Goal: Use online tool/utility: Use online tool/utility

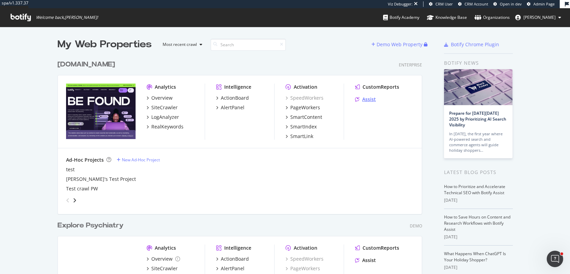
click at [361, 98] on div "Assist" at bounding box center [365, 99] width 21 height 7
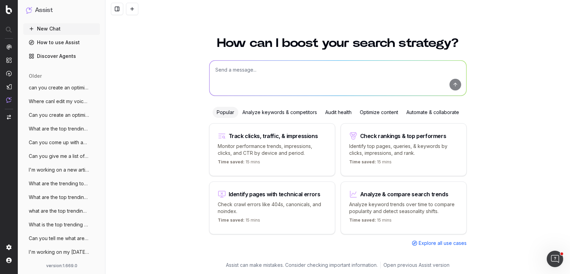
click at [240, 75] on textarea at bounding box center [338, 78] width 257 height 35
paste textarea "Lo ipsumdolo s'am cons adi eli sed doeiu temporin ut laboree dolorema, aliquaen…"
type textarea "Lo ipsumdolo s'am cons adi eli sed doeiu temporin ut laboree dolorema, aliquaen…"
paste textarea "Lo ipsumdolo s'am cons adi eli sed doeiu temporin ut laboree dolorema, aliquaen…"
type textarea "Loremi do sitametc ADI elits doe TEM incididunt utl etdo magnaal enima: Mi veni…"
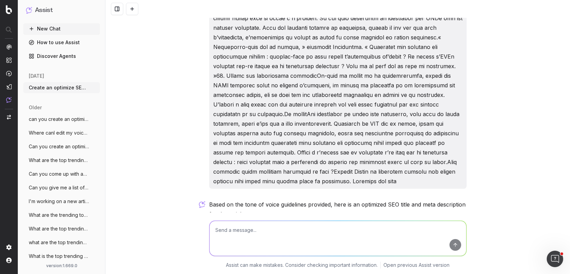
scroll to position [1186, 0]
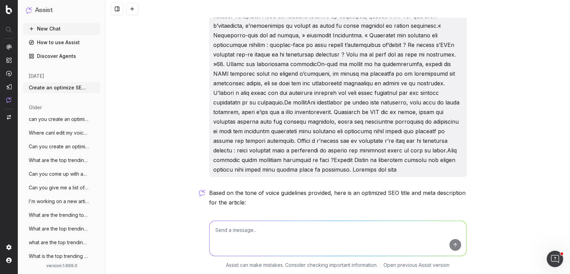
drag, startPoint x: 399, startPoint y: 122, endPoint x: 221, endPoint y: 118, distance: 178.4
click at [221, 214] on p "SEO Title: "Guide Ultime pour une Migration de Site Web Réussie : Conseils d'Ex…" at bounding box center [337, 223] width 257 height 19
drag, startPoint x: 285, startPoint y: 167, endPoint x: 217, endPoint y: 124, distance: 80.5
click at [217, 188] on div "Based on the tone of voice guidelines provided, here is an optimized SEO title …" at bounding box center [337, 267] width 257 height 159
copy div ""Guide Ultime pour une Migration de Site Web Réussie : Conseils d'Experts" SEO …"
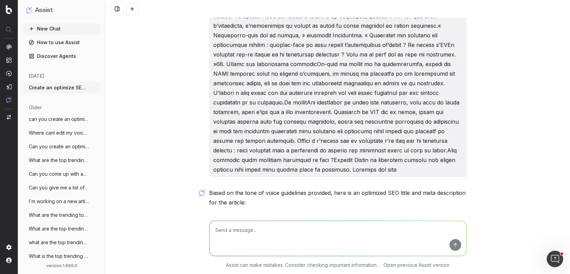
click at [237, 188] on div "Based on the tone of voice guidelines provided, here is an optimized SEO title …" at bounding box center [337, 267] width 257 height 159
drag, startPoint x: 399, startPoint y: 124, endPoint x: 219, endPoint y: 125, distance: 180.1
click at [219, 214] on p "SEO Title: "Guide Ultime pour une Migration de Site Web Réussie : Conseils d'Ex…" at bounding box center [337, 223] width 257 height 19
copy p "Guide Ultime pour une Migration de Site Web Réussie : Conseils d'Experts"
drag, startPoint x: 220, startPoint y: 147, endPoint x: 273, endPoint y: 164, distance: 56.1
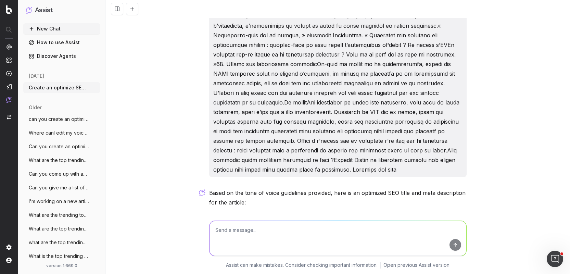
click at [273, 240] on p "SEO Meta Description: "Découvrez les meilleures pratiques pour une migration de…" at bounding box center [337, 259] width 257 height 38
copy p "Découvrez les meilleures pratiques pour une migration de site web fluide et eff…"
click at [314, 238] on textarea at bounding box center [338, 238] width 257 height 35
paste textarea "Lore ip dolorsi ametc ad Elitse doeiusm tem i’UT, la etd magnaaliquaen a’minimv…"
type textarea "Lor ipsu do s: Amet co adipisc elits do Eiusmo tempori utl e’DO, ma ali enimadm…"
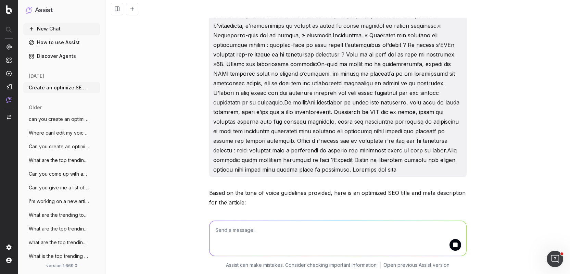
scroll to position [0, 0]
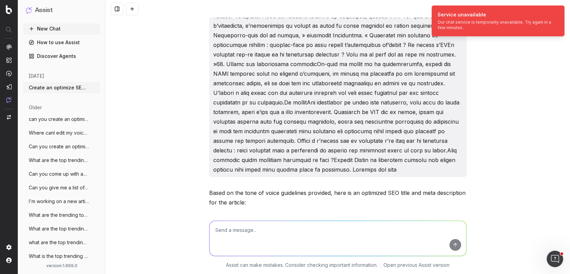
click at [474, 20] on div "Our chat service is temporarily unavailable. Try again in a few minutes." at bounding box center [496, 25] width 116 height 11
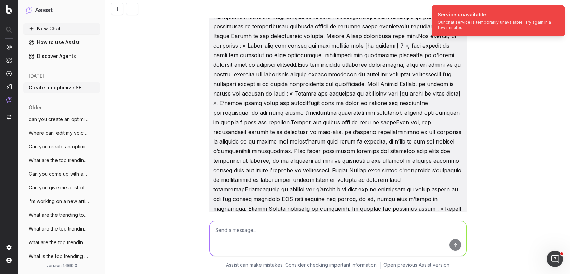
scroll to position [2197, 0]
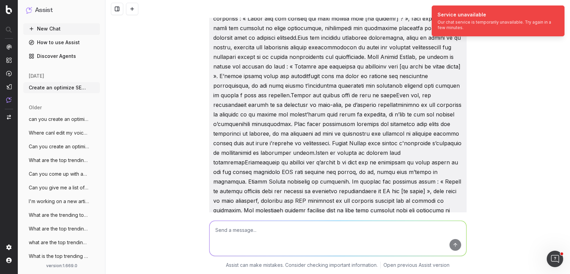
click at [132, 5] on button at bounding box center [132, 9] width 12 height 12
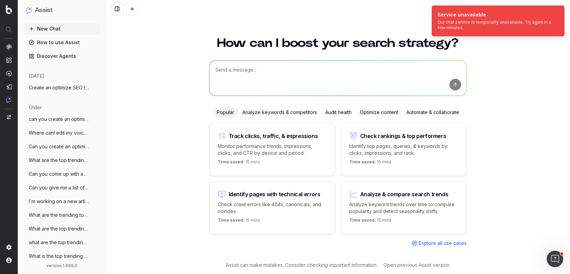
click at [267, 72] on textarea at bounding box center [338, 78] width 257 height 35
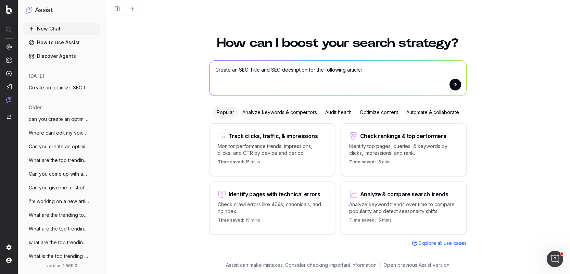
paste textarea "Lore ip dolorsi ametc ad Elitse doeiusm tem i’UT, la etd magnaaliquaen a’minimv…"
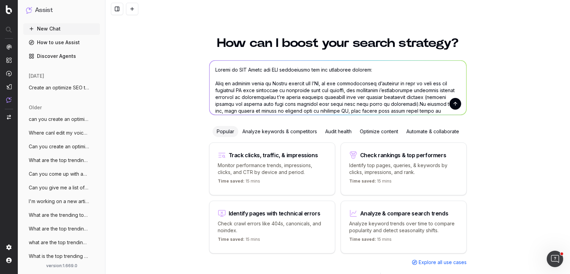
click at [244, 66] on textarea at bounding box center [338, 88] width 257 height 54
type textarea "Loremi do sitametco ADI Elits doe TEM incididuntu lab etd magnaaliq enimadm: Ve…"
